Goal: Feedback & Contribution: Submit feedback/report problem

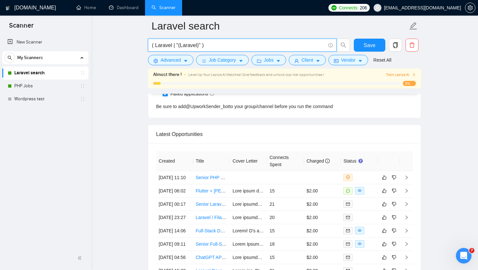
scroll to position [1673, 0]
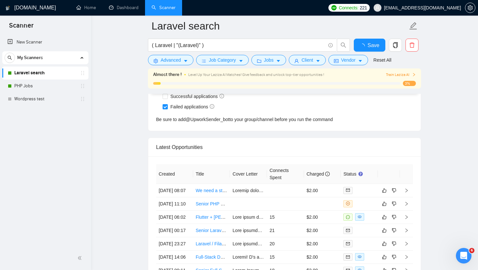
scroll to position [1634, 0]
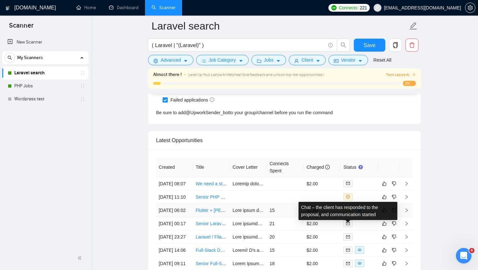
click at [349, 212] on icon "message" at bounding box center [348, 211] width 4 height 4
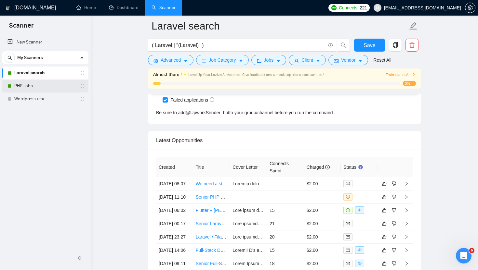
click at [45, 83] on link "PHP Jobs" at bounding box center [45, 86] width 62 height 13
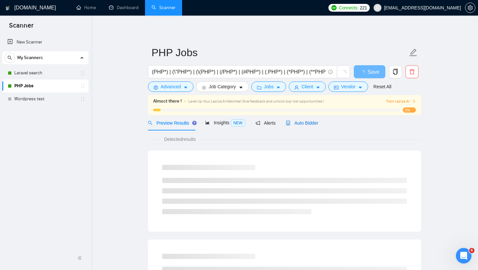
click at [301, 123] on span "Auto Bidder" at bounding box center [302, 123] width 32 height 5
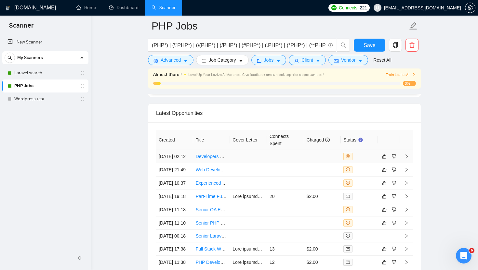
scroll to position [1648, 0]
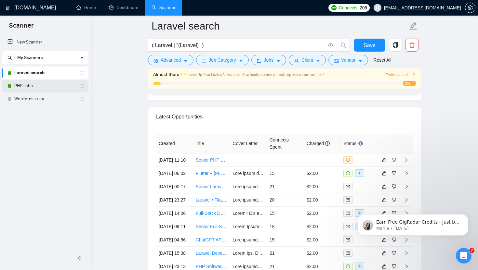
click at [45, 89] on link "PHP Jobs" at bounding box center [45, 86] width 62 height 13
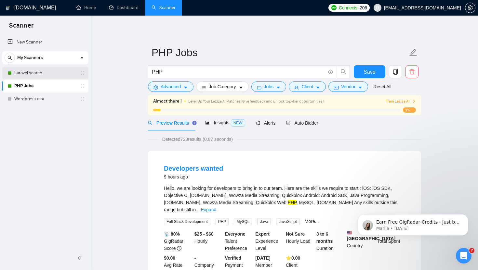
click at [35, 72] on link "Laravel search" at bounding box center [45, 73] width 62 height 13
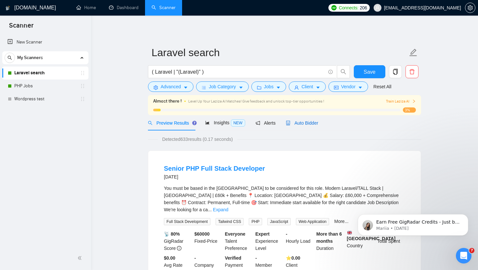
click at [300, 122] on span "Auto Bidder" at bounding box center [302, 123] width 32 height 5
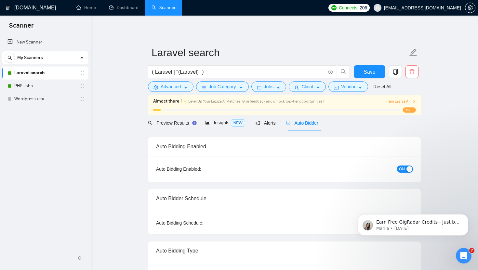
checkbox input "true"
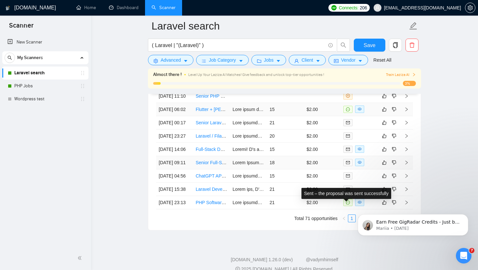
scroll to position [1684, 0]
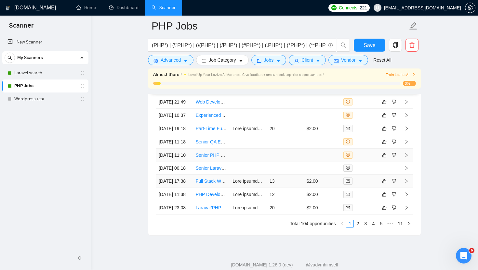
scroll to position [1654, 0]
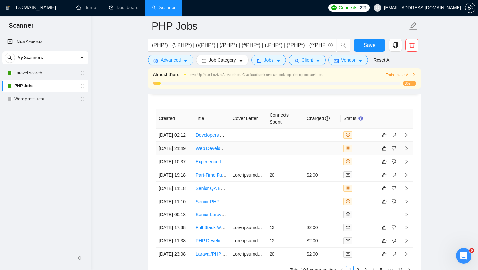
scroll to position [1668, 0]
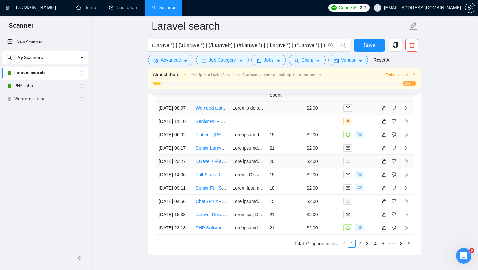
scroll to position [1697, 0]
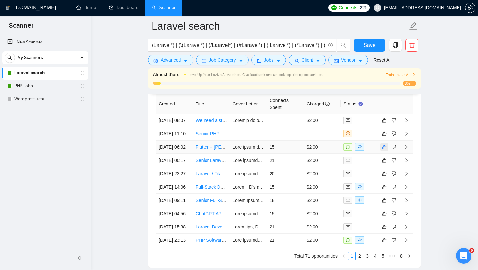
click at [386, 151] on button "button" at bounding box center [384, 147] width 8 height 8
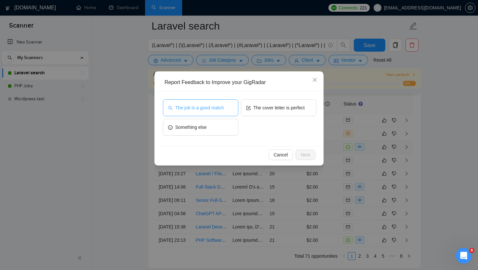
drag, startPoint x: 213, startPoint y: 111, endPoint x: 215, endPoint y: 115, distance: 4.4
click at [213, 111] on span "The job is a good match" at bounding box center [199, 107] width 48 height 7
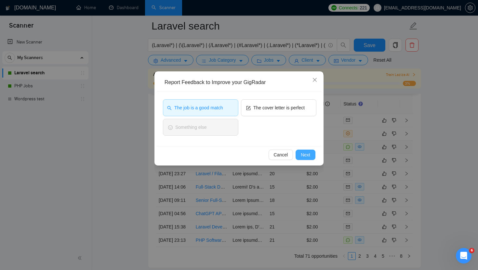
drag, startPoint x: 305, startPoint y: 154, endPoint x: 300, endPoint y: 185, distance: 31.8
click at [305, 154] on span "Next" at bounding box center [305, 154] width 9 height 7
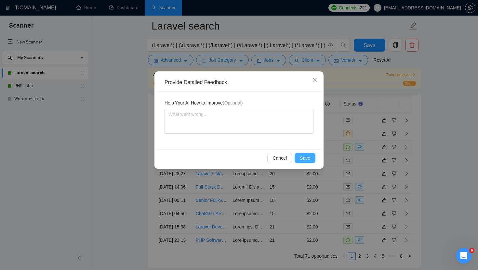
drag, startPoint x: 307, startPoint y: 162, endPoint x: 304, endPoint y: 171, distance: 9.2
click at [307, 162] on button "Save" at bounding box center [304, 158] width 21 height 10
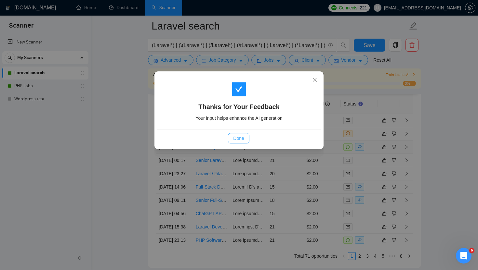
drag, startPoint x: 236, startPoint y: 136, endPoint x: 244, endPoint y: 171, distance: 35.5
click at [235, 136] on span "Done" at bounding box center [238, 138] width 11 height 7
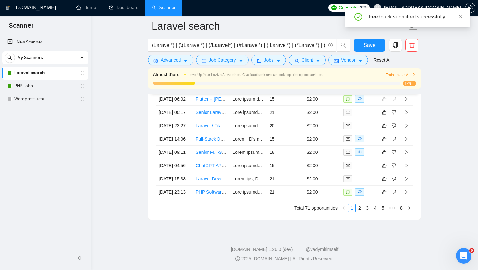
scroll to position [1799, 0]
click at [386, 196] on button "button" at bounding box center [384, 192] width 8 height 8
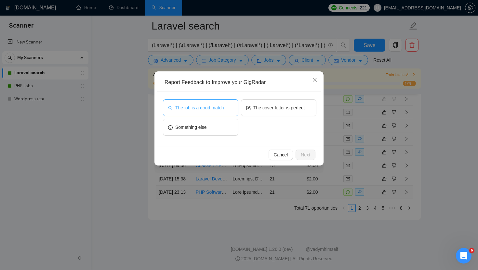
click at [213, 110] on span "The job is a good match" at bounding box center [199, 107] width 48 height 7
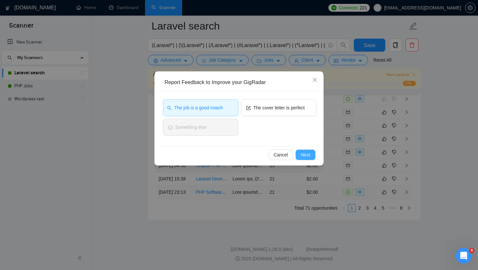
click at [310, 159] on button "Next" at bounding box center [305, 155] width 20 height 10
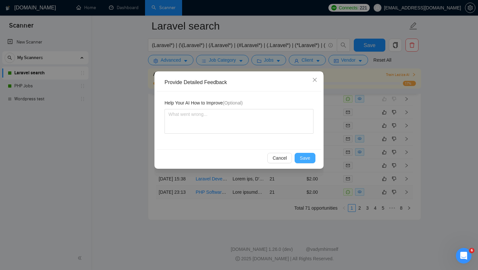
click at [309, 158] on span "Save" at bounding box center [305, 158] width 10 height 7
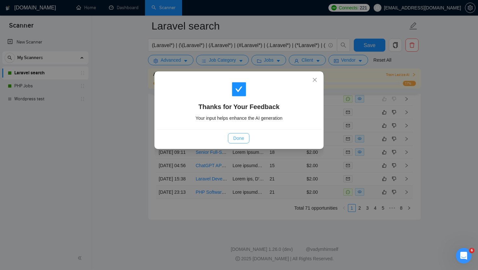
drag, startPoint x: 240, startPoint y: 139, endPoint x: 245, endPoint y: 150, distance: 12.7
click at [240, 139] on span "Done" at bounding box center [238, 138] width 11 height 7
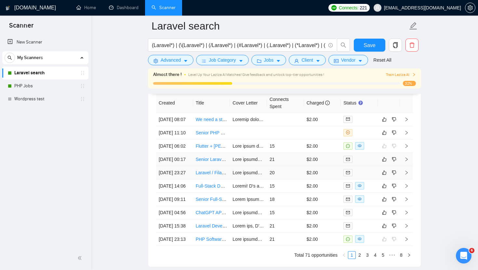
scroll to position [1695, 0]
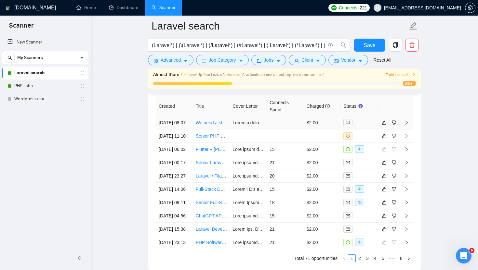
click at [199, 125] on link "We need a strong Middle PHP/Laravel developer to build the backend for our onli…" at bounding box center [294, 122] width 196 height 5
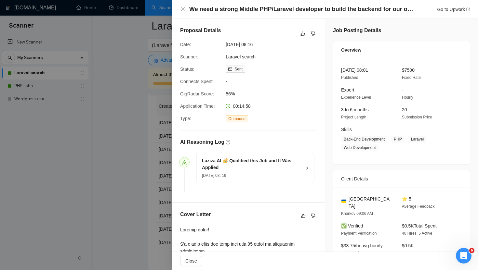
click at [109, 145] on div at bounding box center [239, 135] width 478 height 270
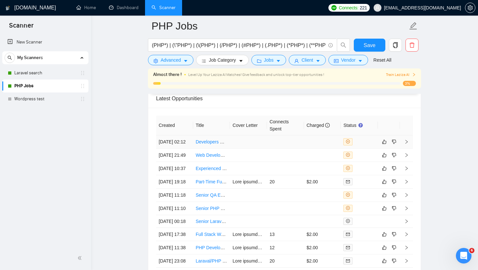
scroll to position [1659, 0]
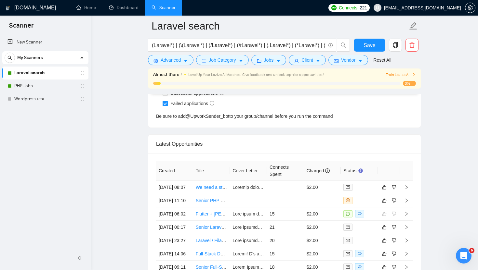
scroll to position [1634, 0]
